Goal: Communication & Community: Answer question/provide support

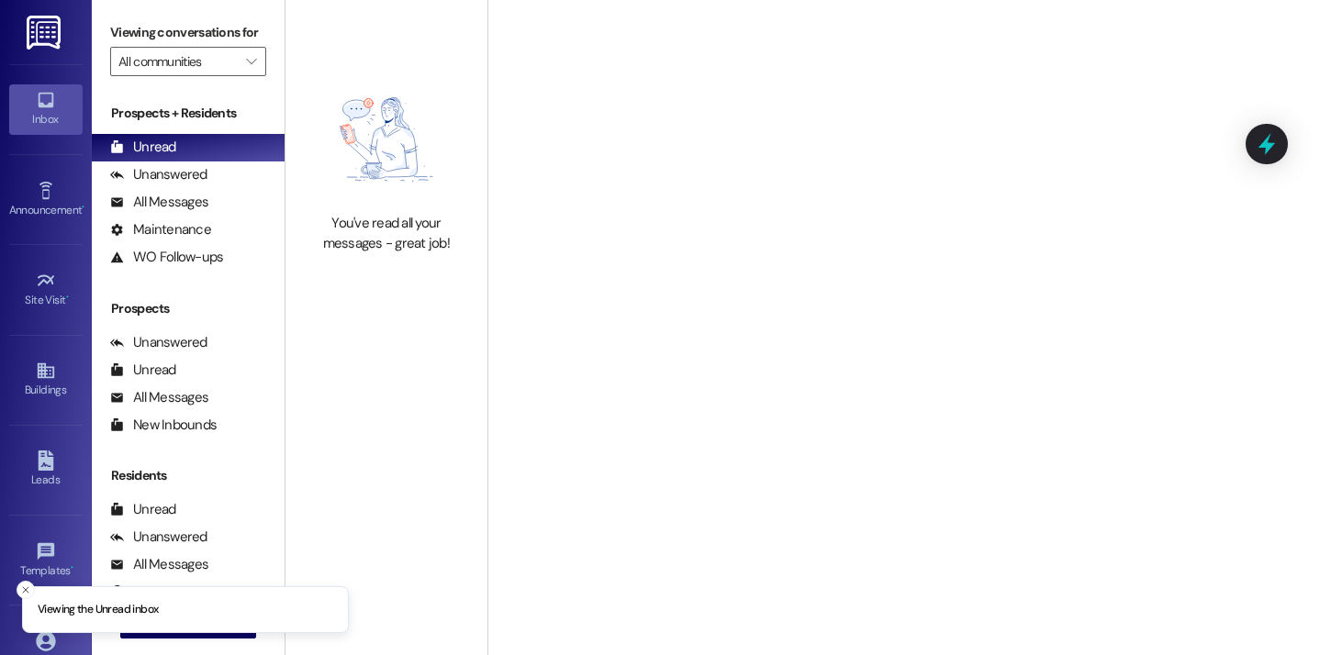
click at [260, 1] on div "Viewing conversations for All communities " at bounding box center [188, 47] width 193 height 95
